Goal: Information Seeking & Learning: Learn about a topic

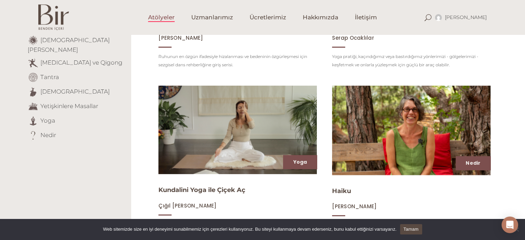
scroll to position [174, 0]
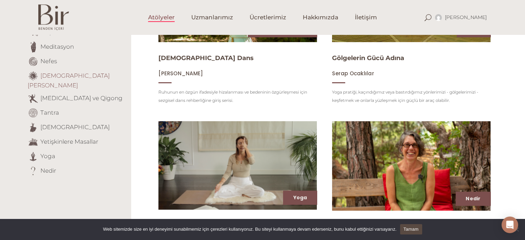
click at [84, 76] on link "Şamanik Öğretiler" at bounding box center [69, 80] width 82 height 17
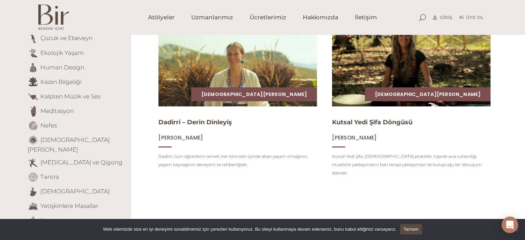
scroll to position [112, 0]
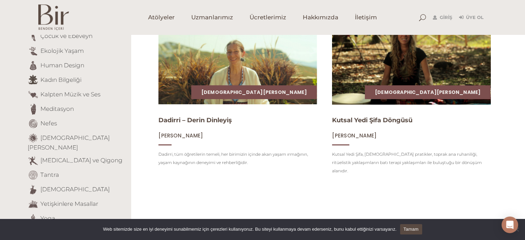
click at [432, 69] on img at bounding box center [410, 60] width 163 height 92
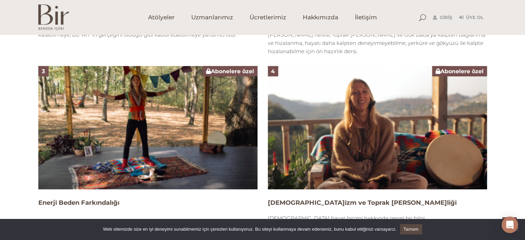
scroll to position [612, 0]
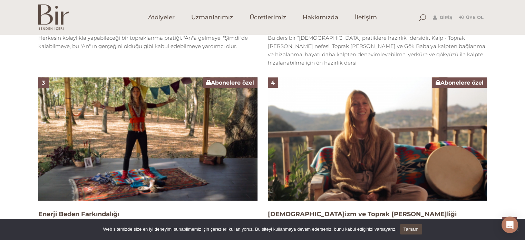
click at [186, 140] on img at bounding box center [147, 138] width 219 height 123
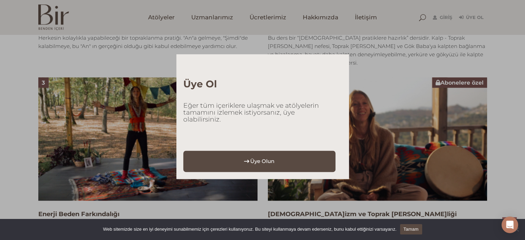
click at [241, 158] on link "Üye Olun" at bounding box center [259, 160] width 152 height 21
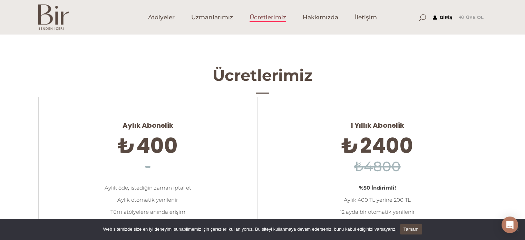
type input "[EMAIL_ADDRESS][DOMAIN_NAME]"
click at [447, 17] on link "Giriş" at bounding box center [442, 17] width 19 height 8
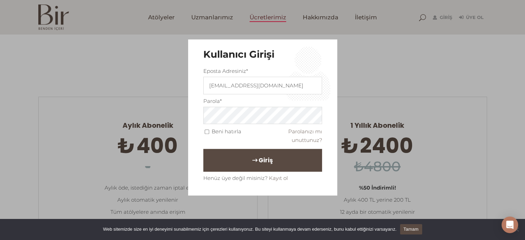
click at [236, 158] on button "Giriş" at bounding box center [262, 160] width 119 height 23
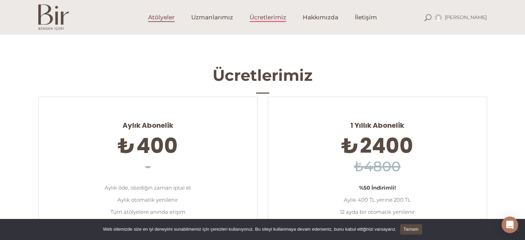
click at [164, 17] on span "Atölyeler" at bounding box center [161, 17] width 27 height 8
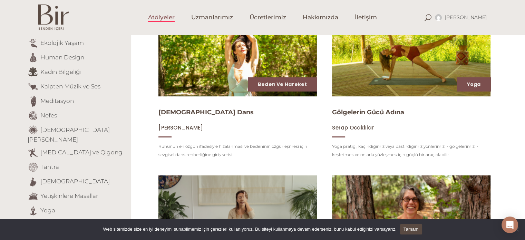
scroll to position [121, 0]
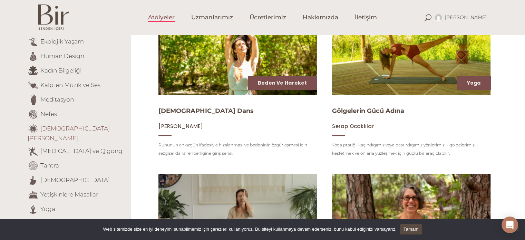
click at [53, 128] on link "Şamanik Öğretiler" at bounding box center [69, 133] width 82 height 17
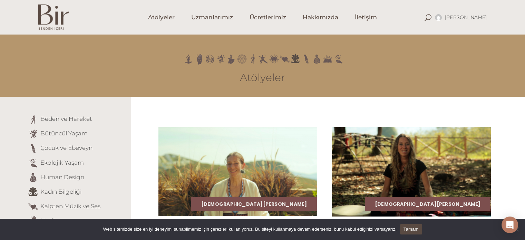
click at [410, 166] on img at bounding box center [410, 172] width 163 height 92
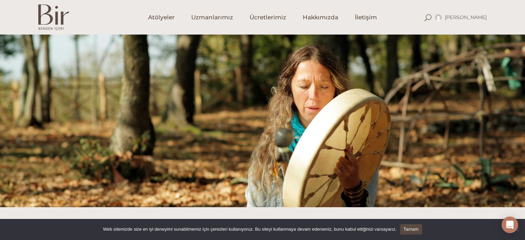
click at [411, 226] on link "Tamam" at bounding box center [411, 229] width 22 height 10
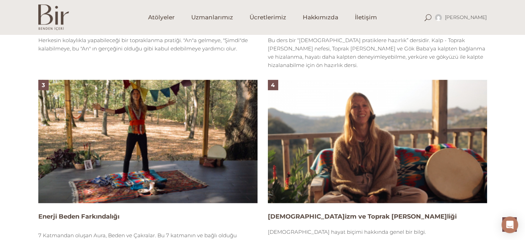
scroll to position [624, 0]
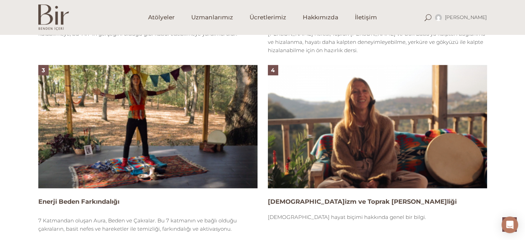
click at [143, 108] on img at bounding box center [147, 126] width 219 height 123
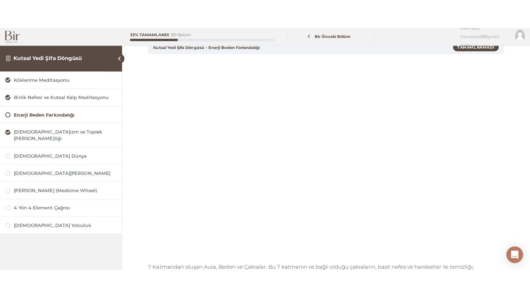
scroll to position [68, 0]
